Goal: Task Accomplishment & Management: Use online tool/utility

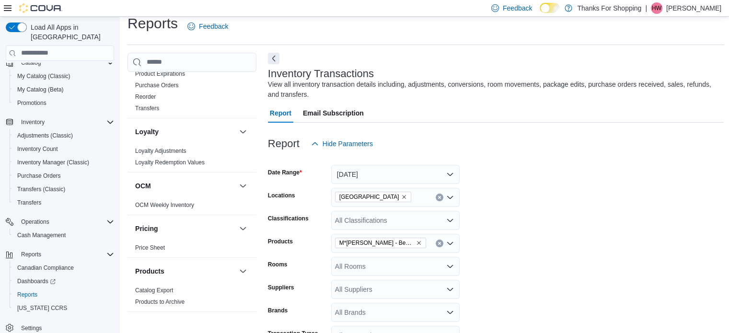
scroll to position [434, 0]
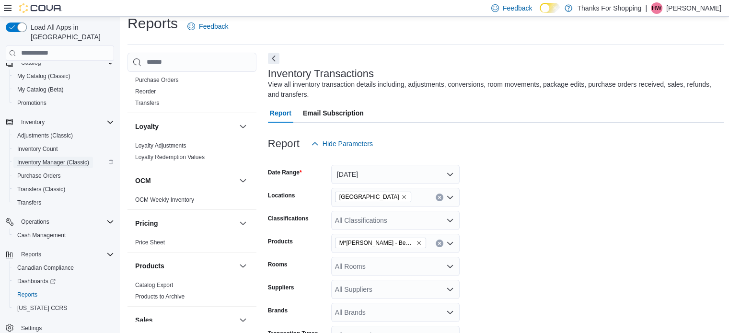
click at [58, 159] on span "Inventory Manager (Classic)" at bounding box center [53, 163] width 72 height 8
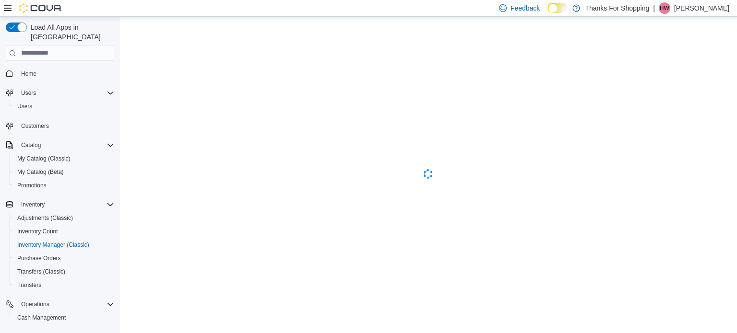
click at [50, 68] on span "Home" at bounding box center [65, 74] width 97 height 12
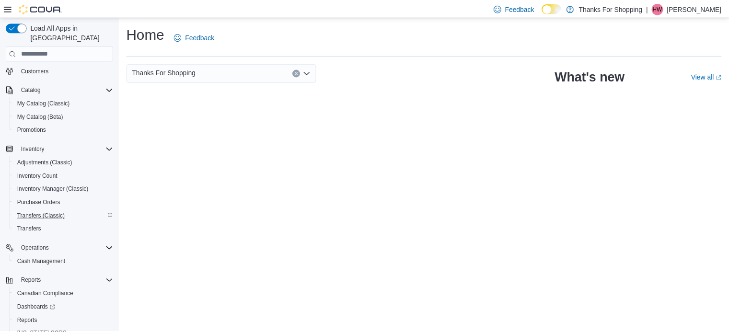
scroll to position [82, 0]
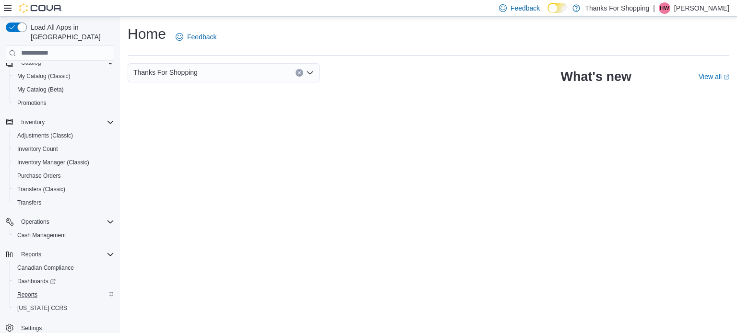
click at [44, 289] on div "Reports" at bounding box center [63, 295] width 101 height 12
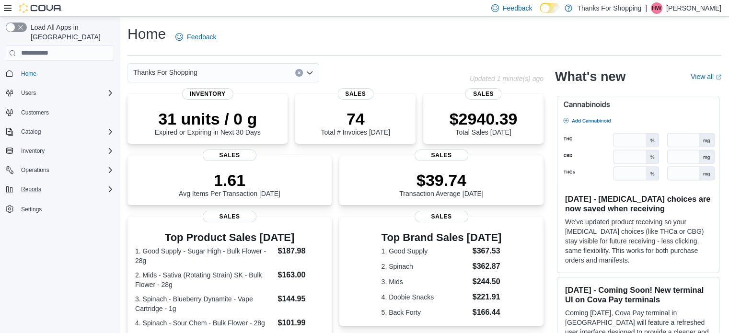
click at [106, 186] on icon "Complex example" at bounding box center [110, 190] width 8 height 8
click at [35, 226] on span "Reports" at bounding box center [27, 230] width 20 height 8
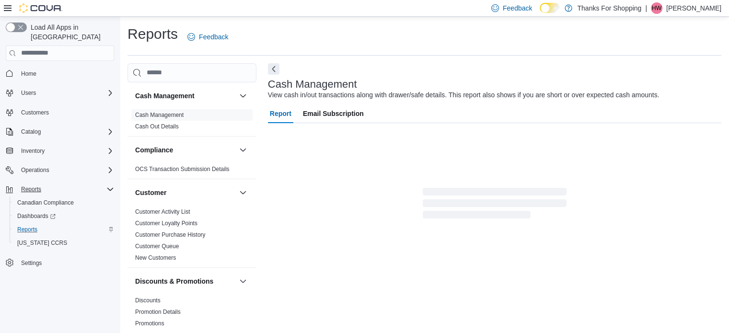
scroll to position [6, 0]
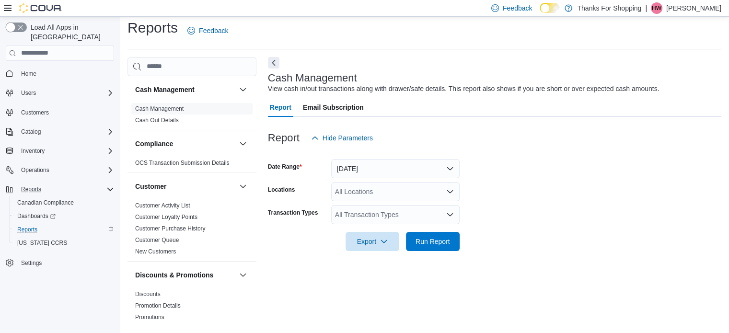
click at [17, 30] on button "button" at bounding box center [16, 28] width 21 height 10
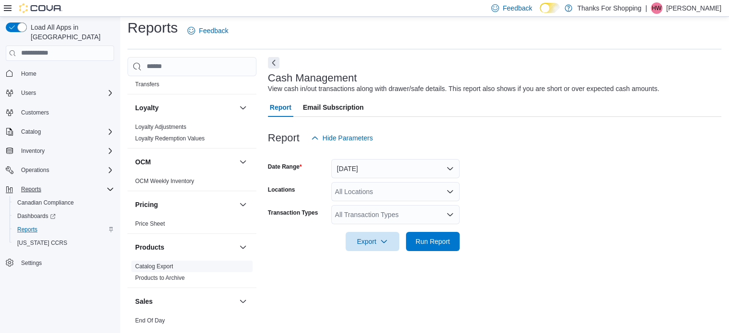
scroll to position [528, 0]
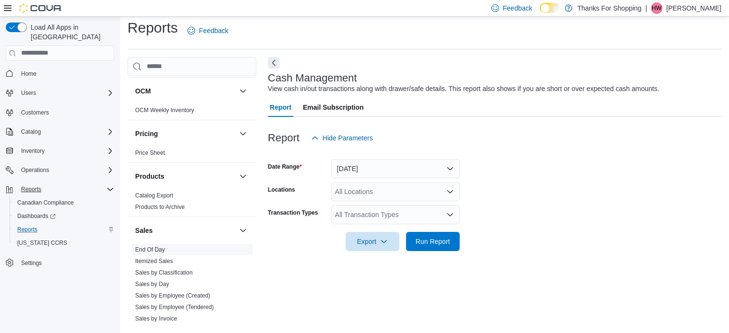
click at [142, 246] on link "End Of Day" at bounding box center [150, 249] width 30 height 7
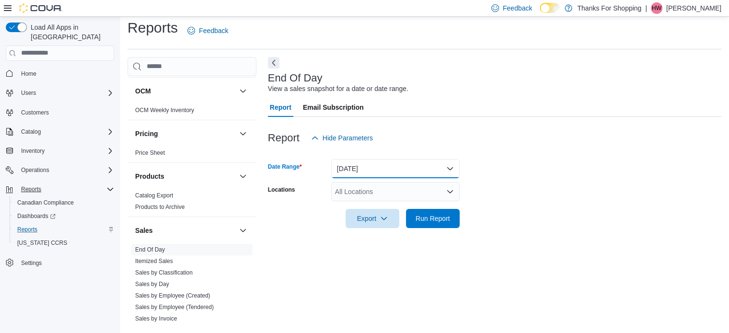
click at [389, 169] on button "[DATE]" at bounding box center [395, 168] width 129 height 19
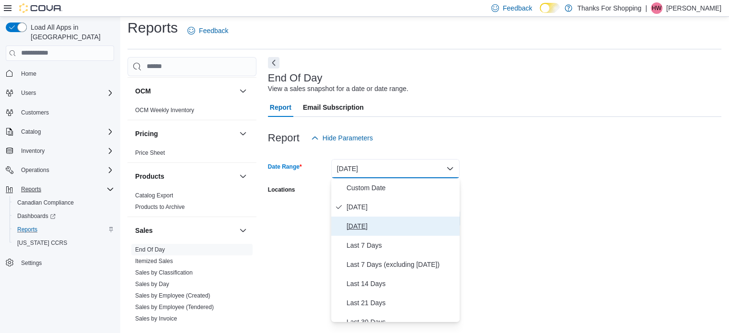
click at [372, 234] on button "Yesterday" at bounding box center [395, 226] width 129 height 19
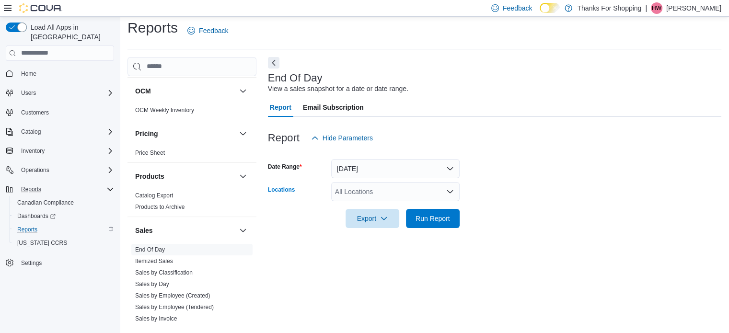
click at [386, 188] on div "All Locations" at bounding box center [395, 191] width 129 height 19
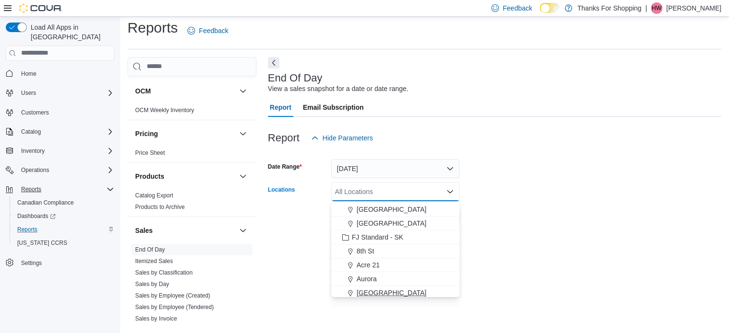
click at [381, 292] on span "[GEOGRAPHIC_DATA]" at bounding box center [392, 293] width 70 height 10
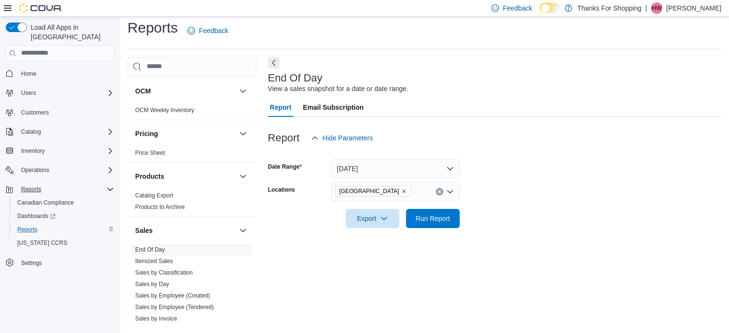
click at [491, 217] on form "Date Range Yesterday Locations Harbour Landing Export Run Report" at bounding box center [495, 188] width 454 height 81
click at [447, 224] on span "Run Report" at bounding box center [433, 218] width 42 height 19
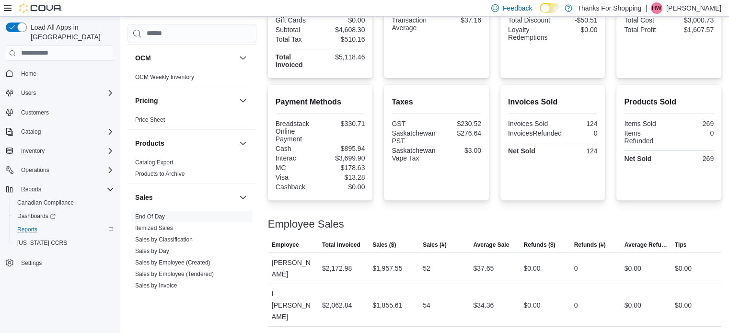
scroll to position [293, 0]
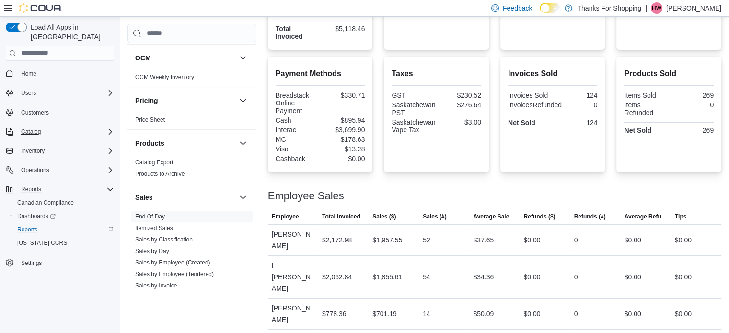
click at [47, 126] on div "Catalog" at bounding box center [65, 132] width 97 height 12
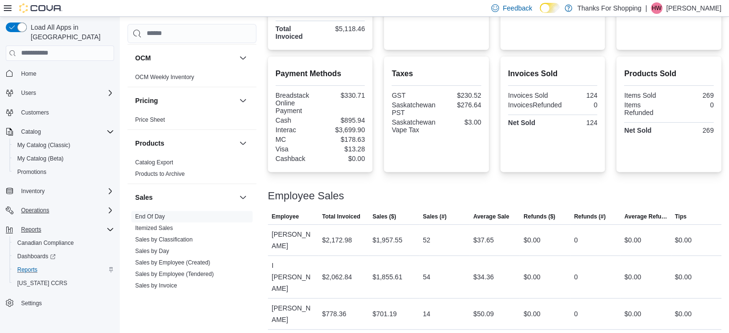
click at [89, 205] on div "Operations" at bounding box center [65, 211] width 97 height 12
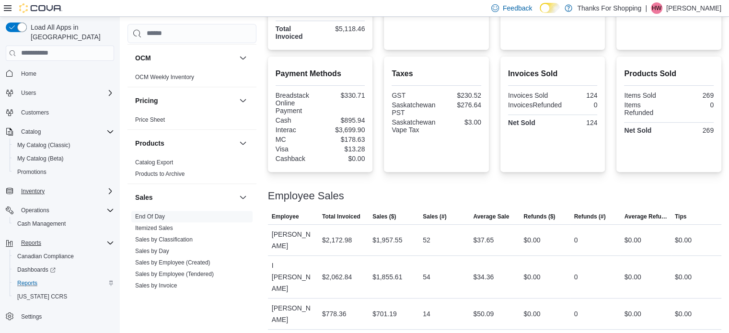
click at [92, 186] on div "Inventory" at bounding box center [65, 192] width 97 height 12
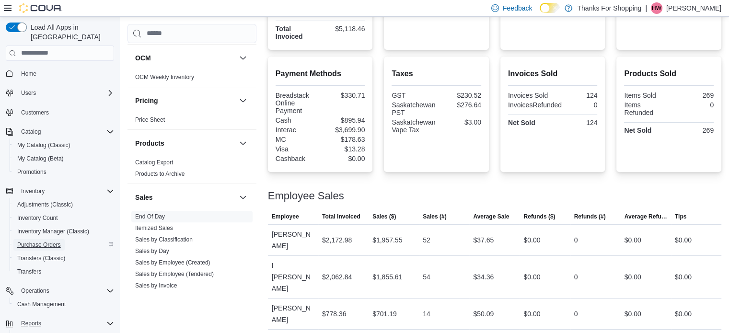
click at [59, 241] on span "Purchase Orders" at bounding box center [39, 245] width 44 height 8
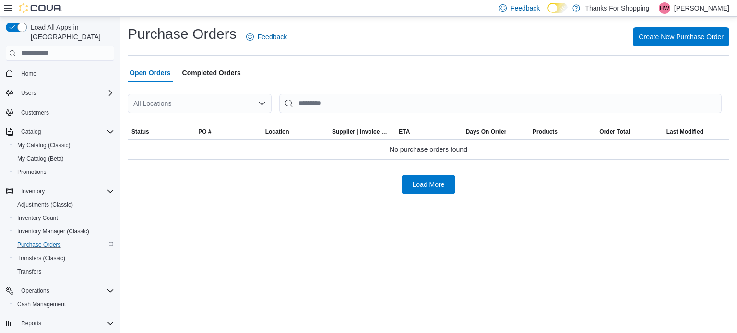
click at [249, 109] on div "All Locations" at bounding box center [200, 103] width 144 height 19
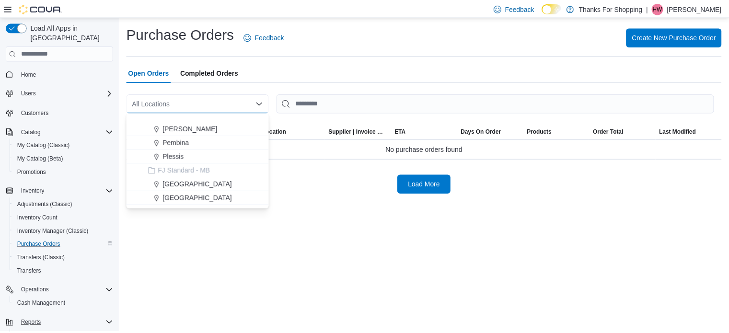
scroll to position [144, 0]
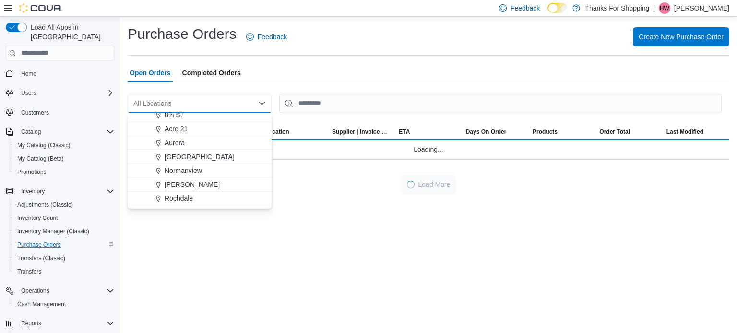
click at [213, 160] on span "[GEOGRAPHIC_DATA]" at bounding box center [199, 157] width 70 height 10
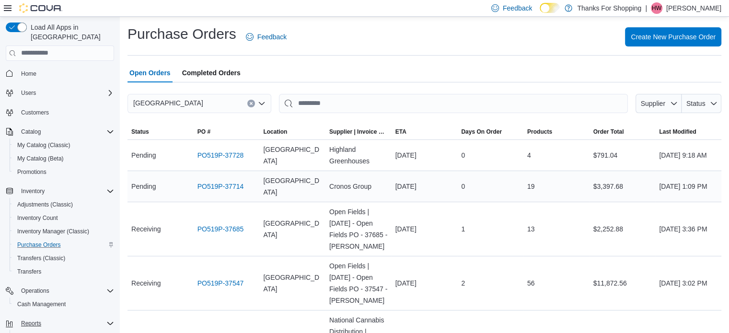
scroll to position [73, 0]
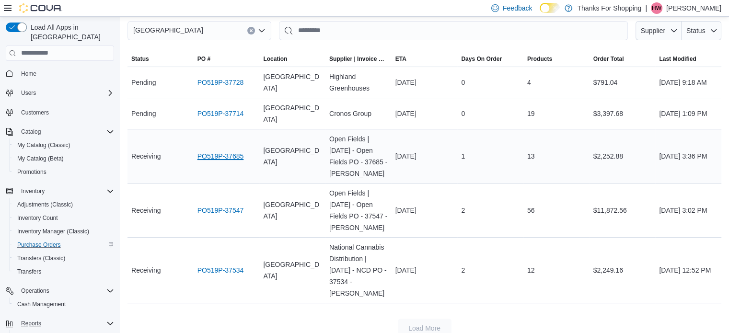
click at [229, 159] on link "PO519P-37685" at bounding box center [221, 157] width 47 height 12
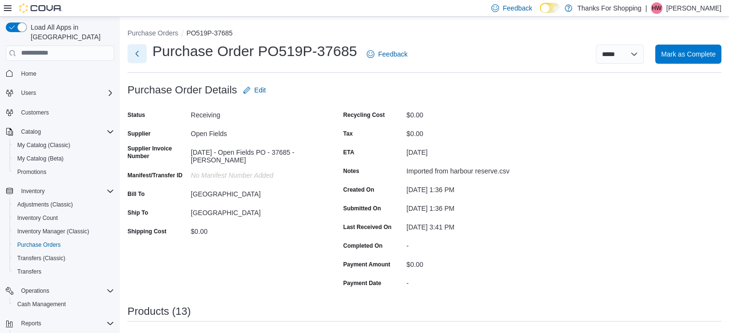
click at [140, 55] on button "Next" at bounding box center [137, 53] width 19 height 19
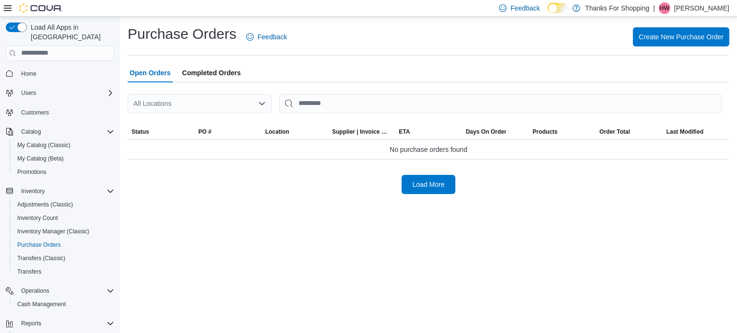
click at [214, 104] on div "All Locations" at bounding box center [200, 103] width 144 height 19
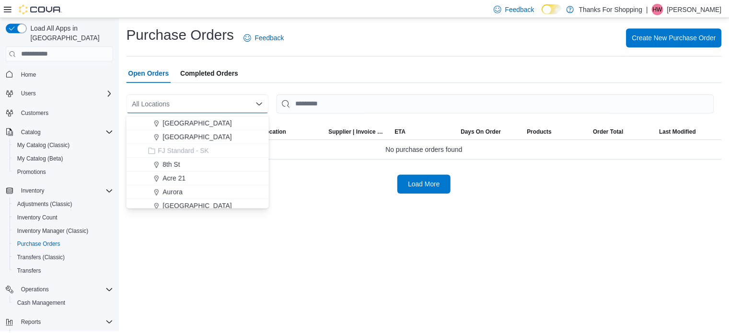
scroll to position [96, 0]
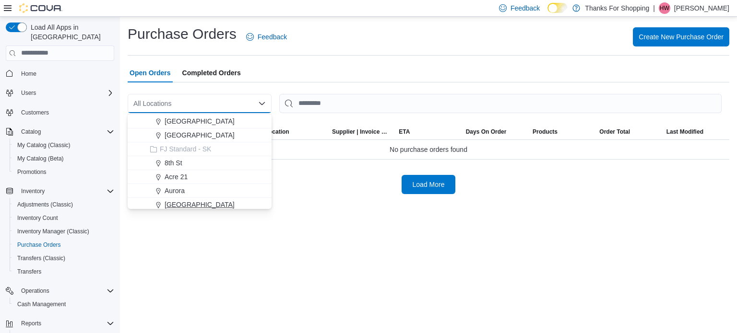
click at [207, 205] on span "[GEOGRAPHIC_DATA]" at bounding box center [199, 205] width 70 height 10
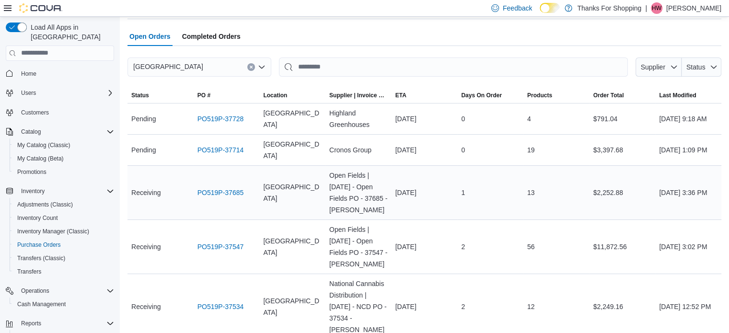
scroll to position [73, 0]
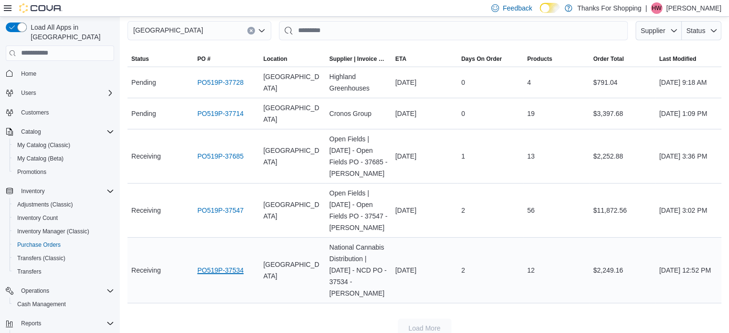
click at [215, 266] on link "PO519P-37534" at bounding box center [221, 271] width 47 height 12
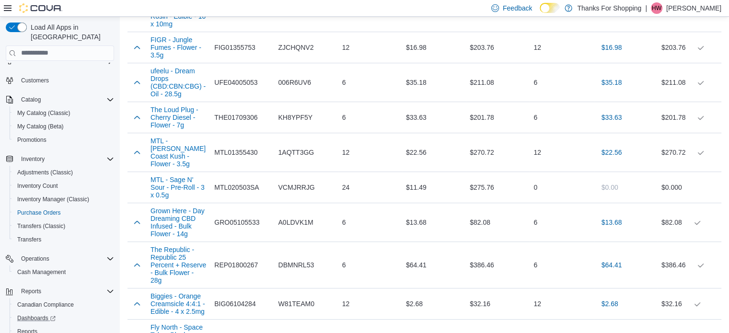
scroll to position [69, 0]
